Goal: Task Accomplishment & Management: Manage account settings

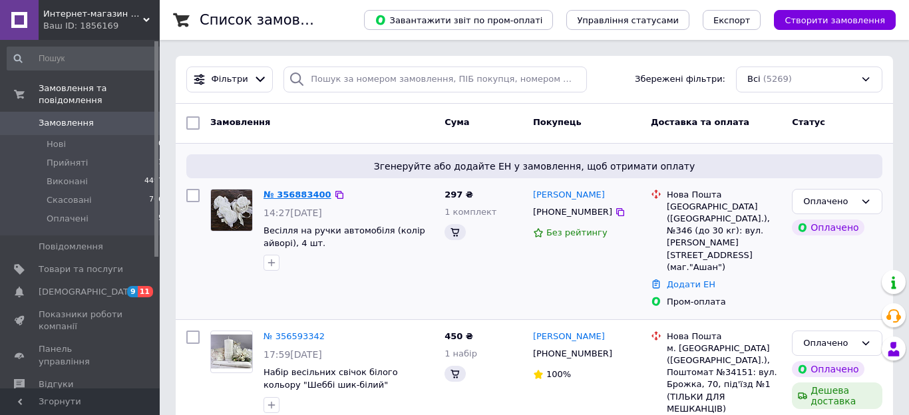
click at [513, 270] on div "297 ₴ 1 комплект" at bounding box center [483, 249] width 89 height 130
click at [288, 194] on link "№ 356883400" at bounding box center [298, 195] width 68 height 10
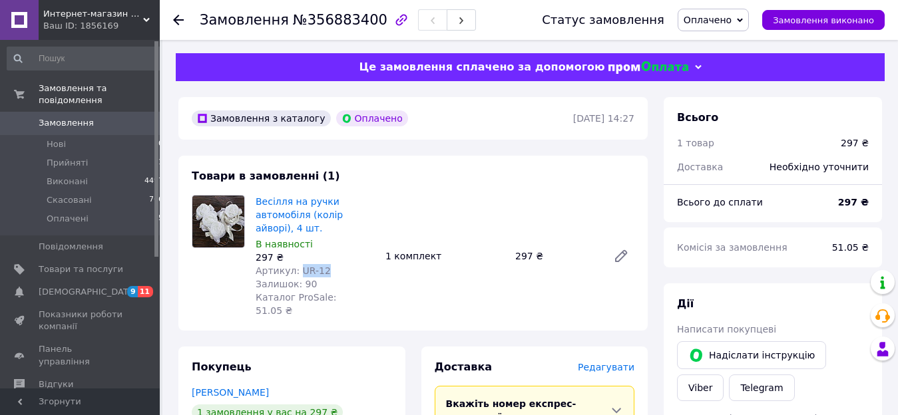
drag, startPoint x: 296, startPoint y: 272, endPoint x: 322, endPoint y: 274, distance: 26.7
click at [322, 274] on div "Артикул: UR-12" at bounding box center [315, 270] width 119 height 13
copy span "UR-12"
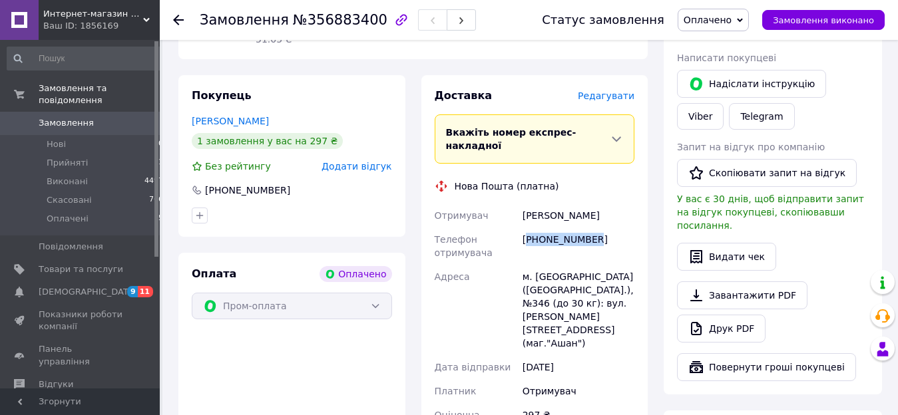
drag, startPoint x: 531, startPoint y: 212, endPoint x: 596, endPoint y: 212, distance: 65.2
click at [596, 228] on div "[PHONE_NUMBER]" at bounding box center [578, 246] width 117 height 37
copy div "380935400614"
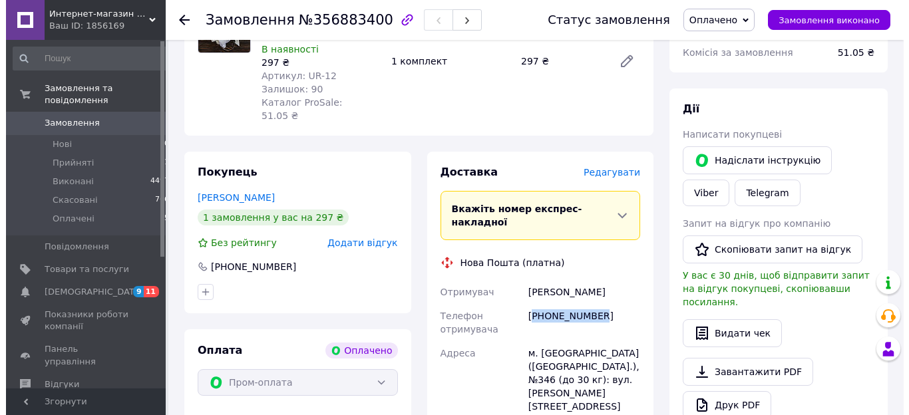
scroll to position [204, 0]
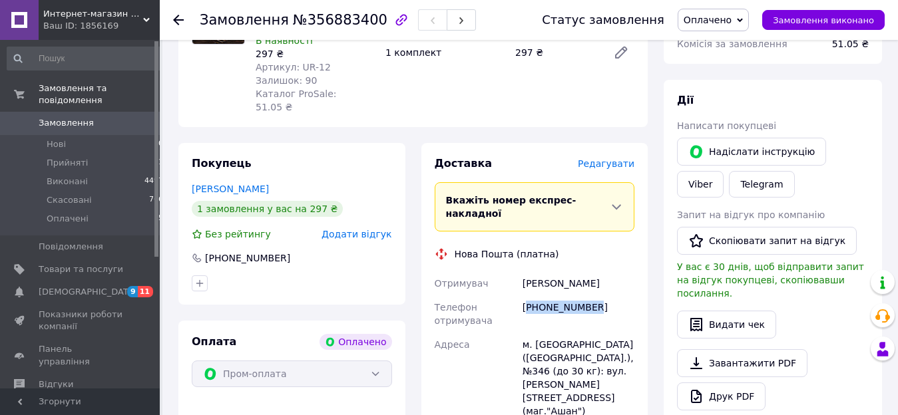
click at [624, 158] on span "Редагувати" at bounding box center [606, 163] width 57 height 11
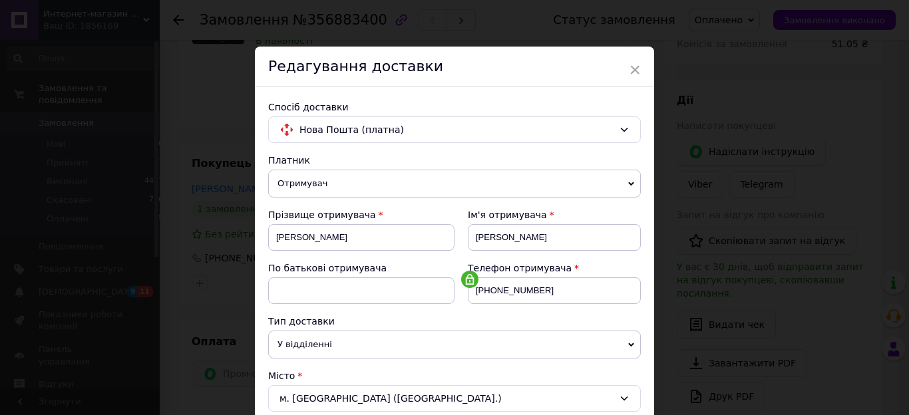
scroll to position [379, 0]
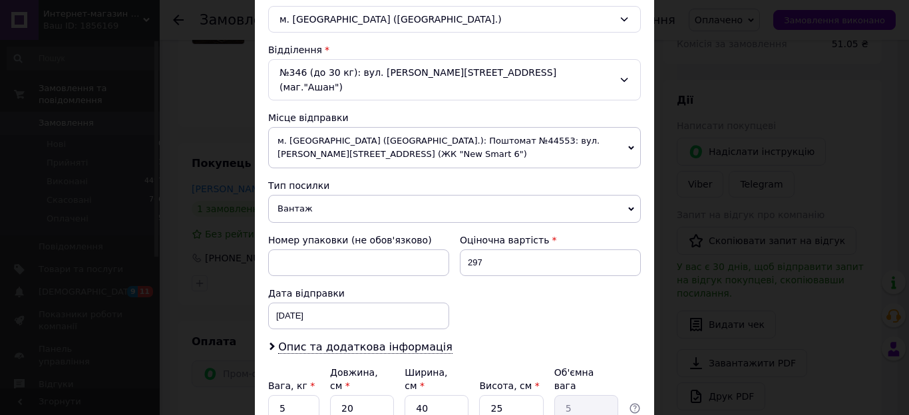
click at [339, 127] on span "м. [GEOGRAPHIC_DATA] ([GEOGRAPHIC_DATA].): Поштомат №44553: вул. [PERSON_NAME][…" at bounding box center [454, 147] width 373 height 41
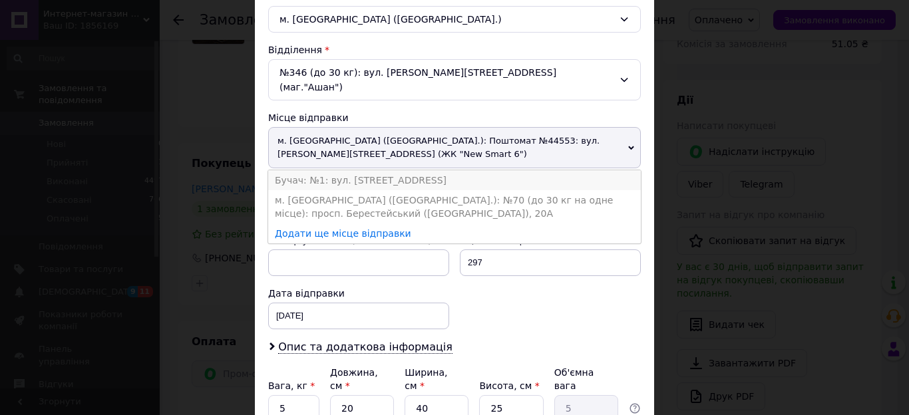
click at [329, 170] on li "Бучач: №1: вул. [STREET_ADDRESS]" at bounding box center [454, 180] width 373 height 20
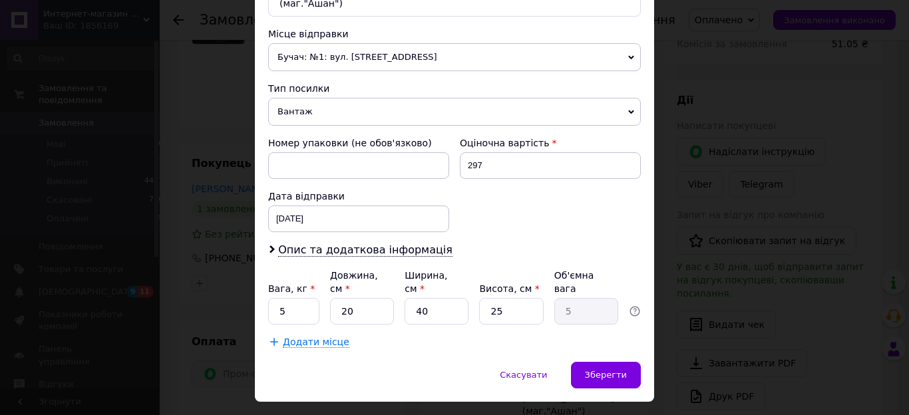
scroll to position [469, 0]
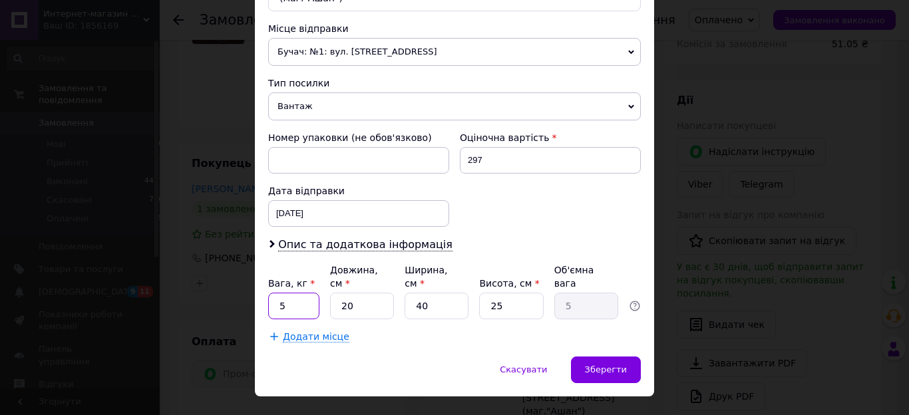
click at [268, 293] on input "5" at bounding box center [293, 306] width 51 height 27
type input "0.25"
type input "2"
type input "0.5"
type input "20"
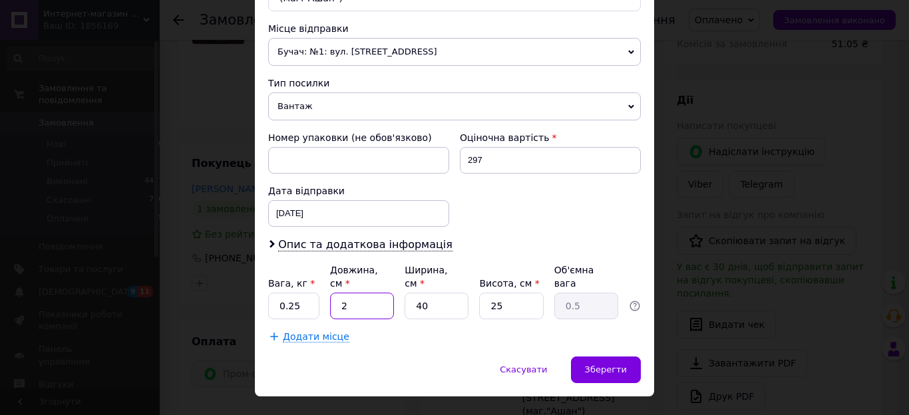
type input "5"
type input "2"
type input "0.25"
type input "20"
type input "2.5"
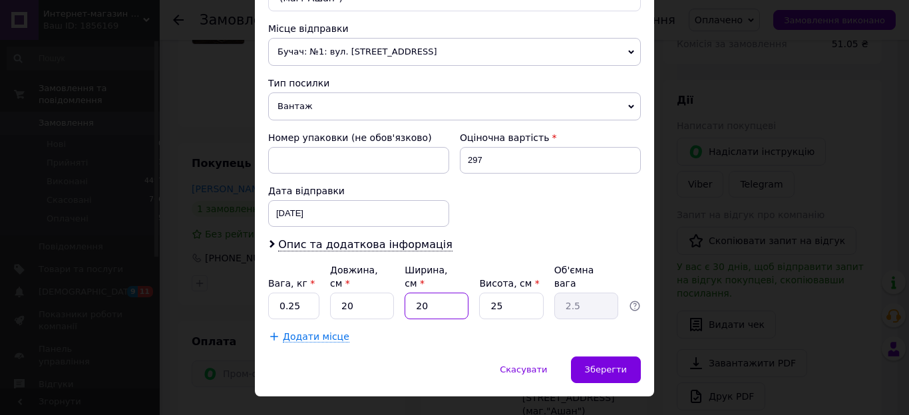
type input "20"
type input "1"
type input "0.1"
type input "10"
type input "1"
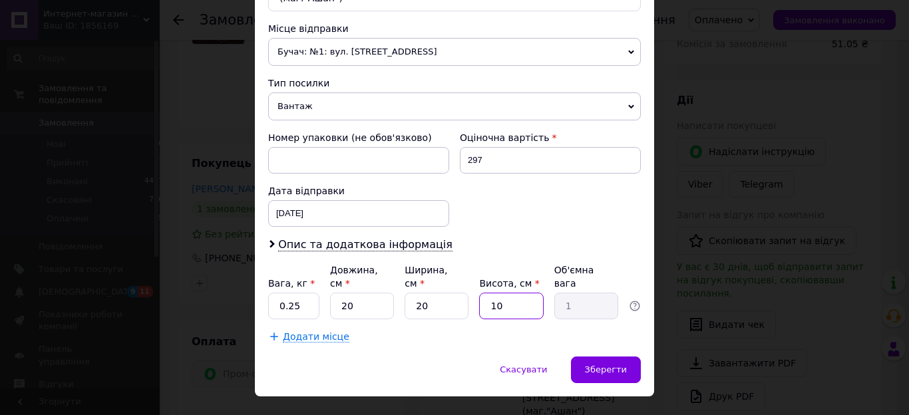
drag, startPoint x: 499, startPoint y: 275, endPoint x: 432, endPoint y: 277, distance: 66.6
click at [479, 293] on input "10" at bounding box center [511, 306] width 64 height 27
type input "5"
type input "0.5"
click at [652, 341] on div "× Редагування доставки Спосіб доставки Нова Пошта (платна) Платник Отримувач Ві…" at bounding box center [454, 207] width 909 height 415
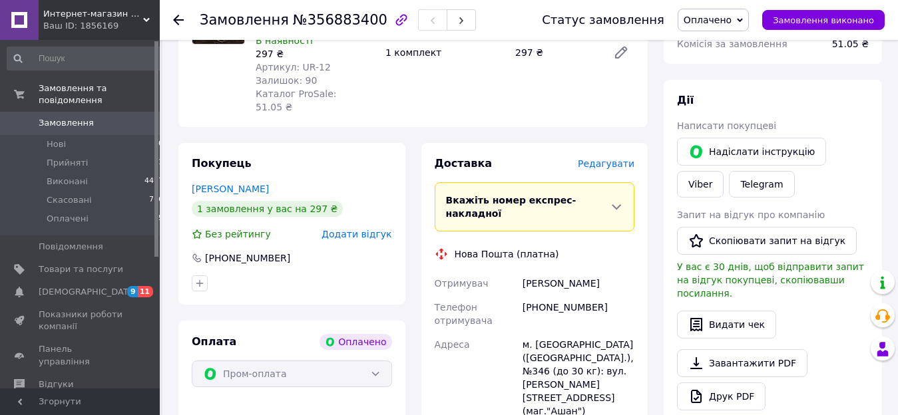
click at [631, 345] on div "м. [GEOGRAPHIC_DATA] ([GEOGRAPHIC_DATA].), №346 (до 30 кг): вул. [PERSON_NAME][…" at bounding box center [578, 378] width 117 height 91
click at [610, 158] on span "Редагувати" at bounding box center [606, 163] width 57 height 11
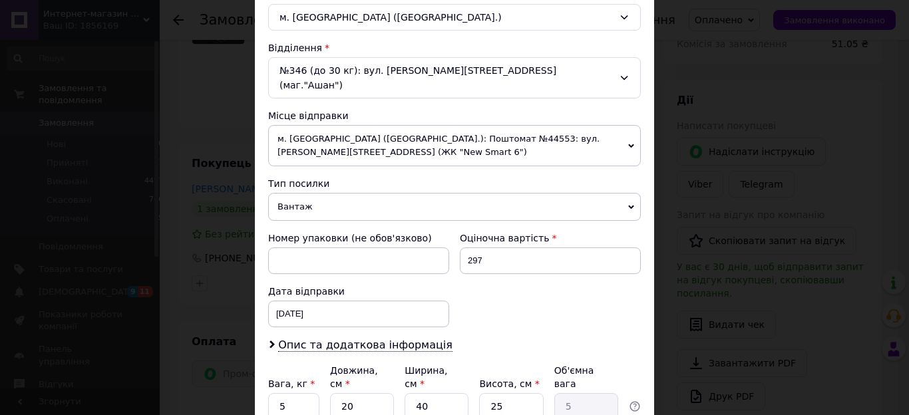
scroll to position [379, 0]
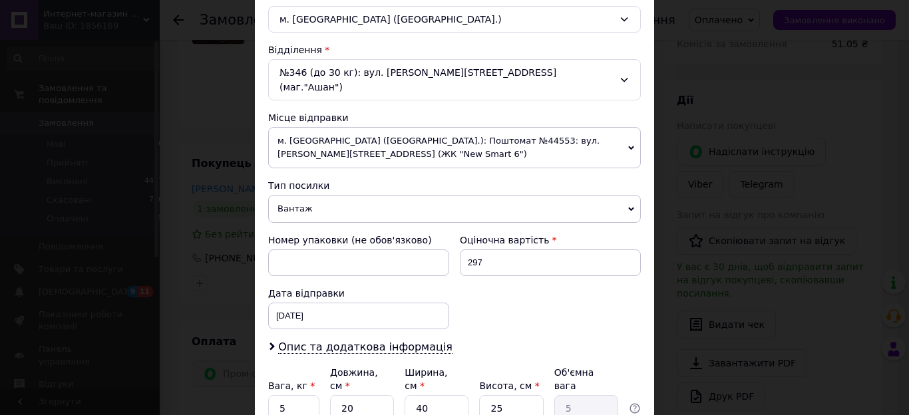
click at [409, 127] on span "м. [GEOGRAPHIC_DATA] ([GEOGRAPHIC_DATA].): Поштомат №44553: вул. [PERSON_NAME][…" at bounding box center [454, 147] width 373 height 41
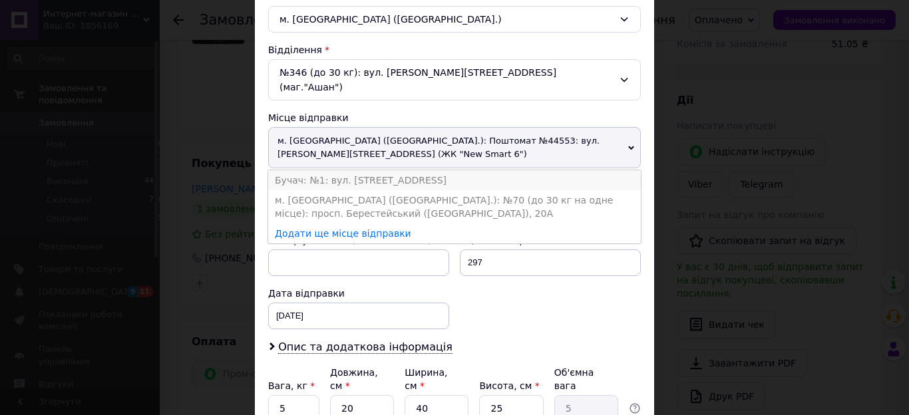
click at [370, 170] on li "Бучач: №1: вул. [STREET_ADDRESS]" at bounding box center [454, 180] width 373 height 20
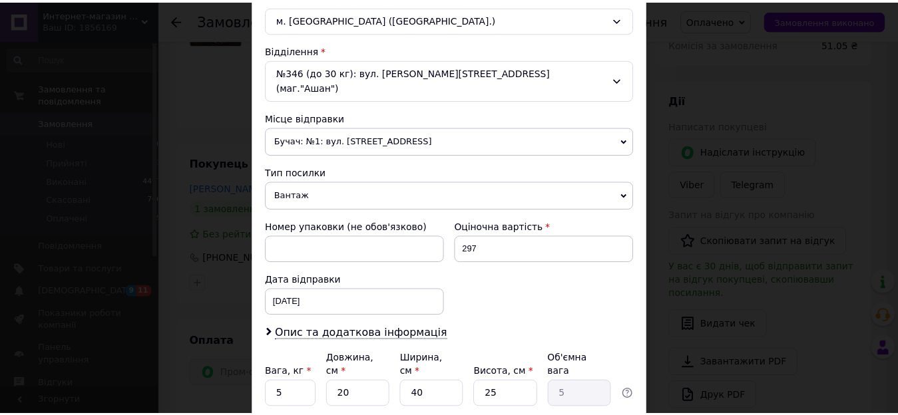
scroll to position [469, 0]
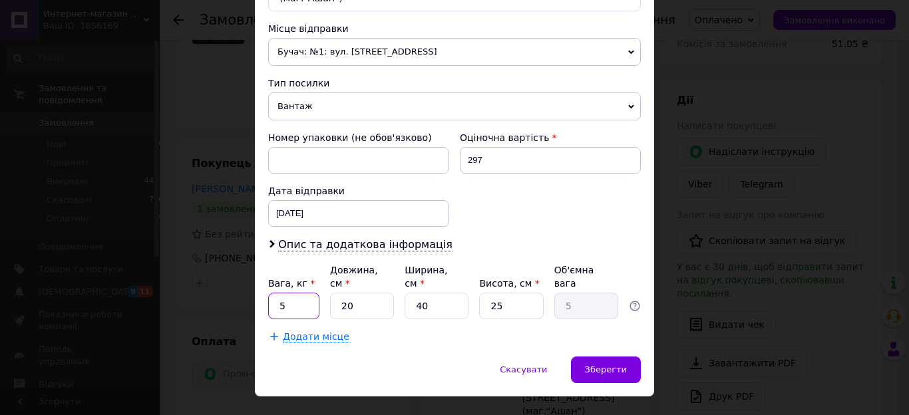
drag, startPoint x: 252, startPoint y: 278, endPoint x: 200, endPoint y: 278, distance: 51.9
click at [268, 293] on input "5" at bounding box center [293, 306] width 51 height 27
type input "0.25"
type input "1"
type input "0.25"
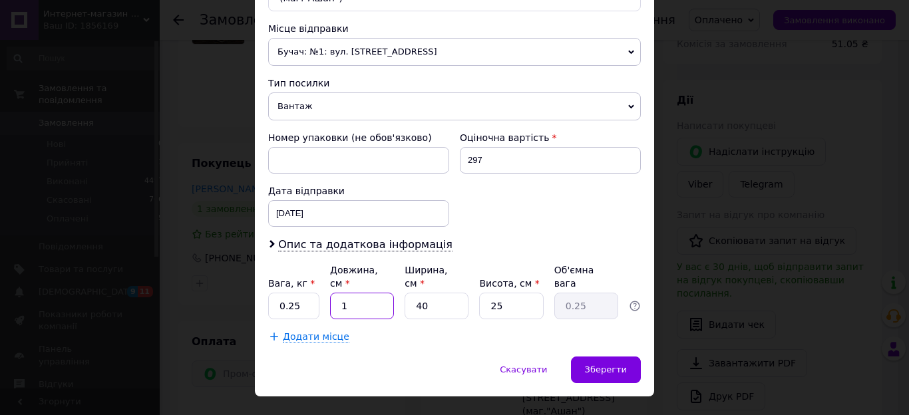
type input "18"
type input "4.5"
type input "18"
type input "1"
type input "0.11"
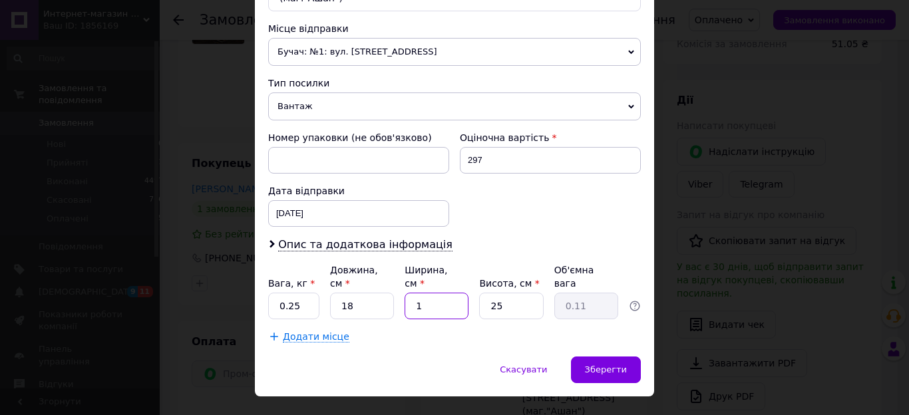
type input "18"
type input "2.03"
type input "18"
type input "6"
type input "0.49"
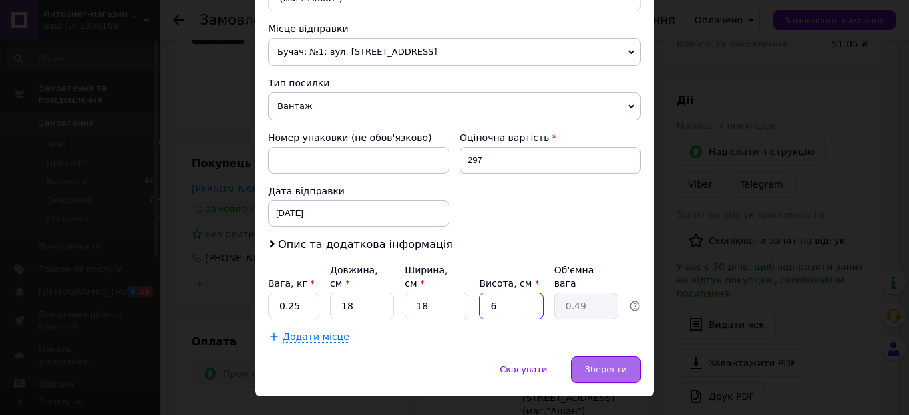
type input "6"
click at [618, 365] on span "Зберегти" at bounding box center [606, 370] width 42 height 10
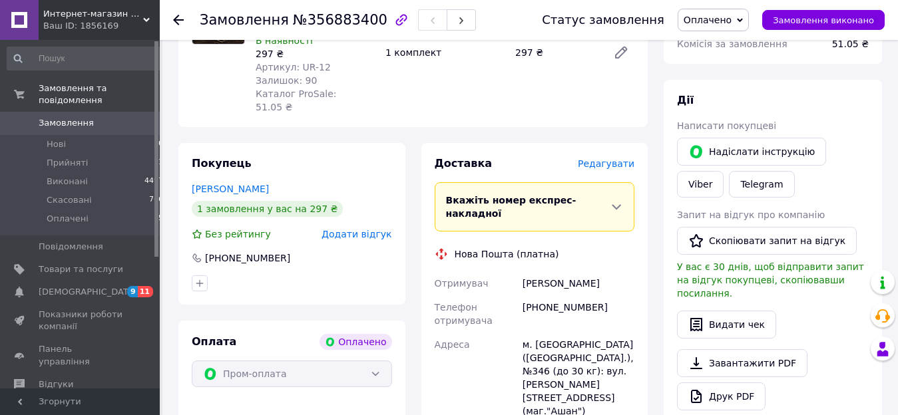
scroll to position [407, 0]
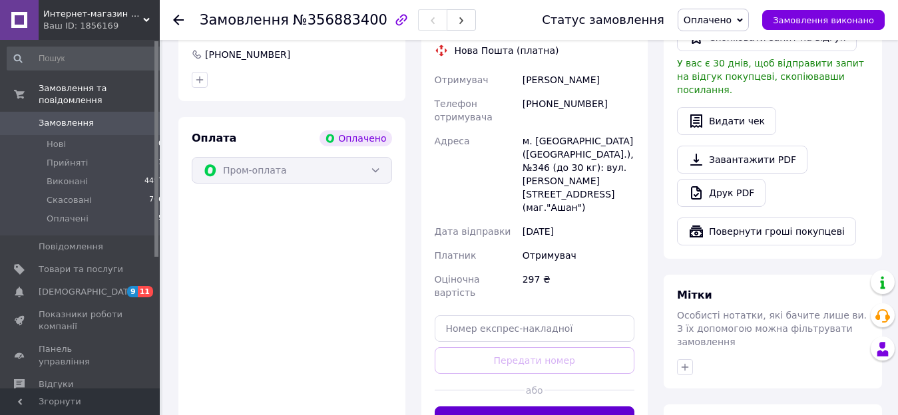
click at [547, 407] on button "Згенерувати ЕН" at bounding box center [535, 420] width 200 height 27
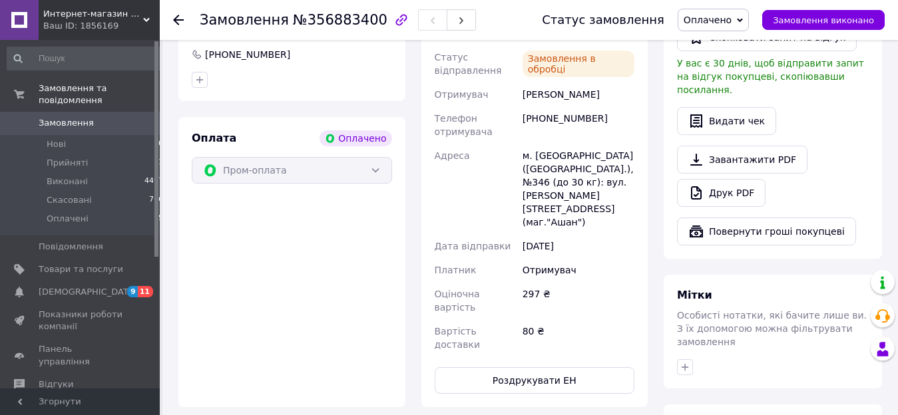
scroll to position [272, 0]
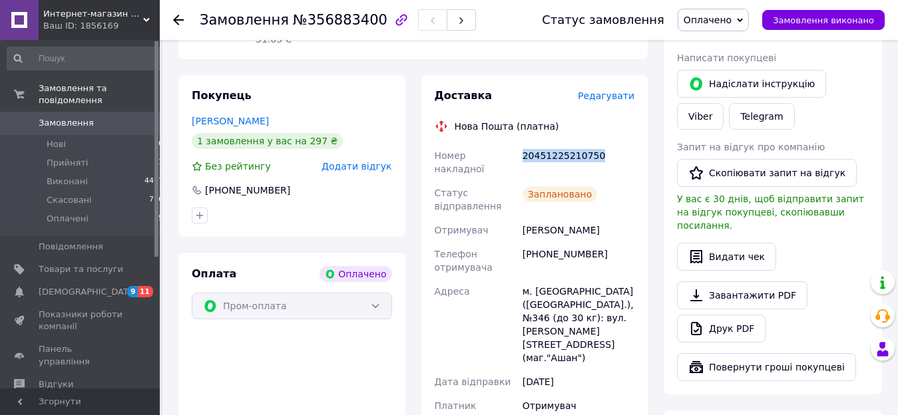
drag, startPoint x: 523, startPoint y: 142, endPoint x: 601, endPoint y: 142, distance: 78.6
click at [602, 144] on div "20451225210750" at bounding box center [578, 162] width 117 height 37
copy div "20451225210750"
click at [85, 117] on span "Замовлення" at bounding box center [66, 123] width 55 height 12
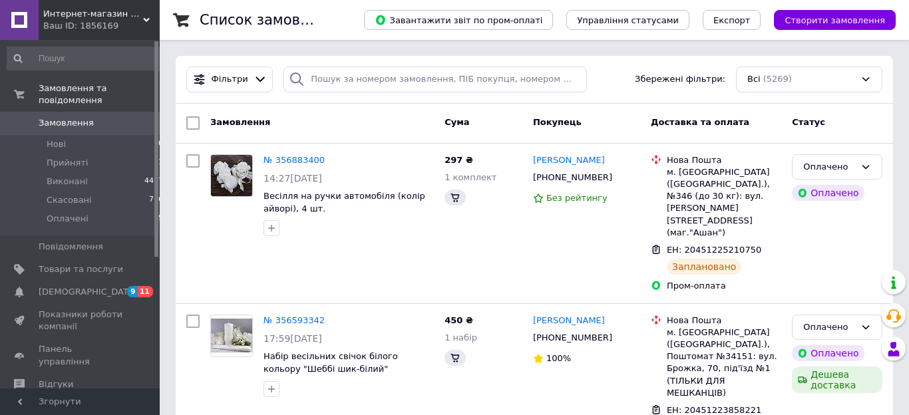
click at [145, 18] on icon at bounding box center [146, 20] width 7 height 7
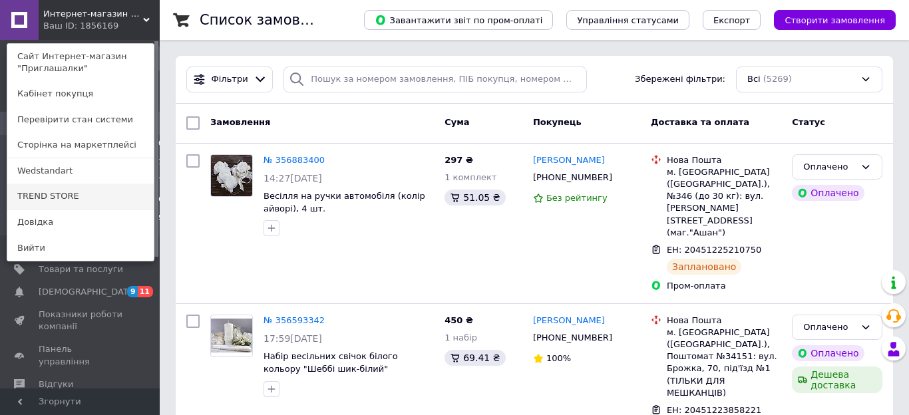
click at [63, 200] on link "TREND STORE" at bounding box center [80, 196] width 146 height 25
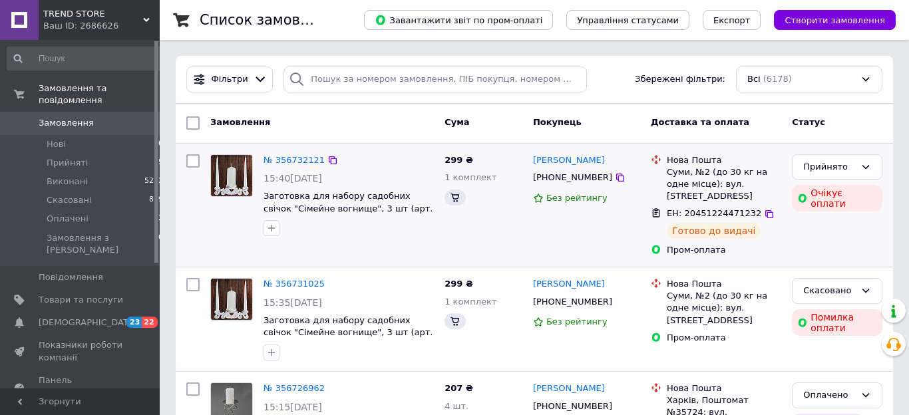
click at [555, 250] on div "[PERSON_NAME] [PHONE_NUMBER] Без рейтингу" at bounding box center [587, 205] width 118 height 113
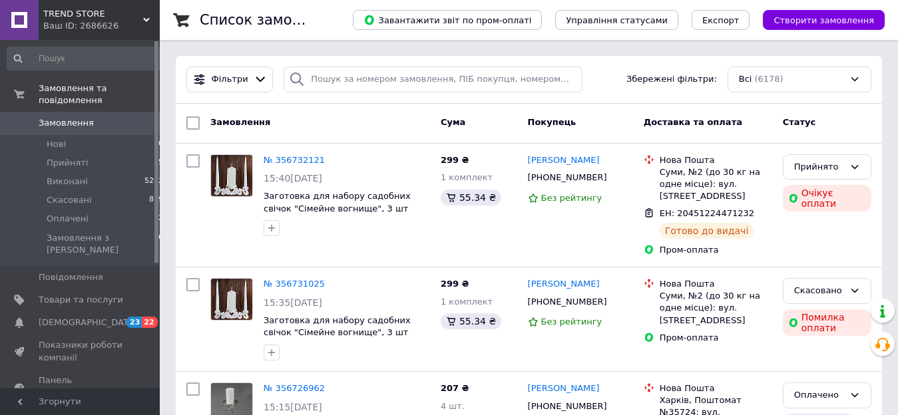
click at [95, 117] on span "Замовлення" at bounding box center [81, 123] width 85 height 12
